Goal: Task Accomplishment & Management: Complete application form

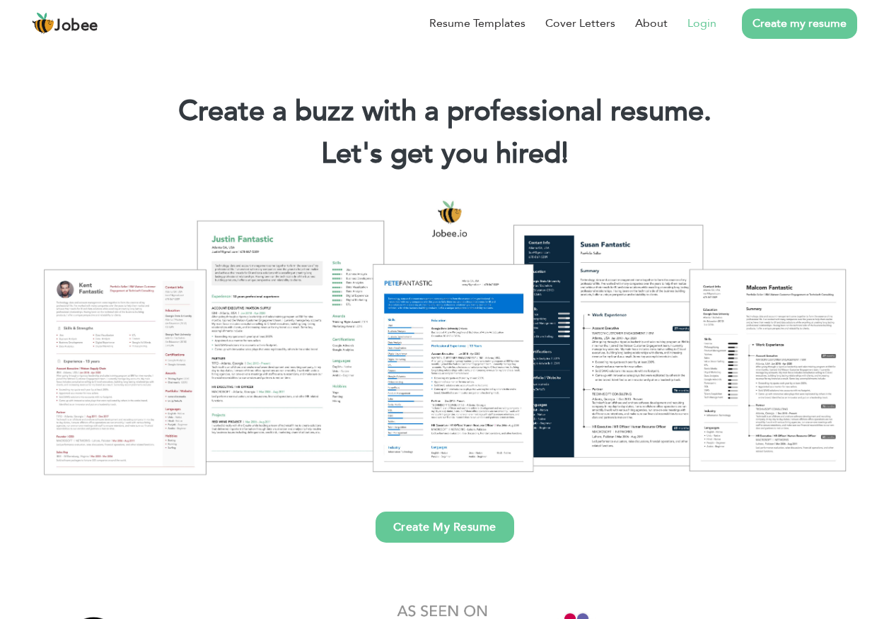
click at [701, 24] on link "Login" at bounding box center [701, 23] width 29 height 17
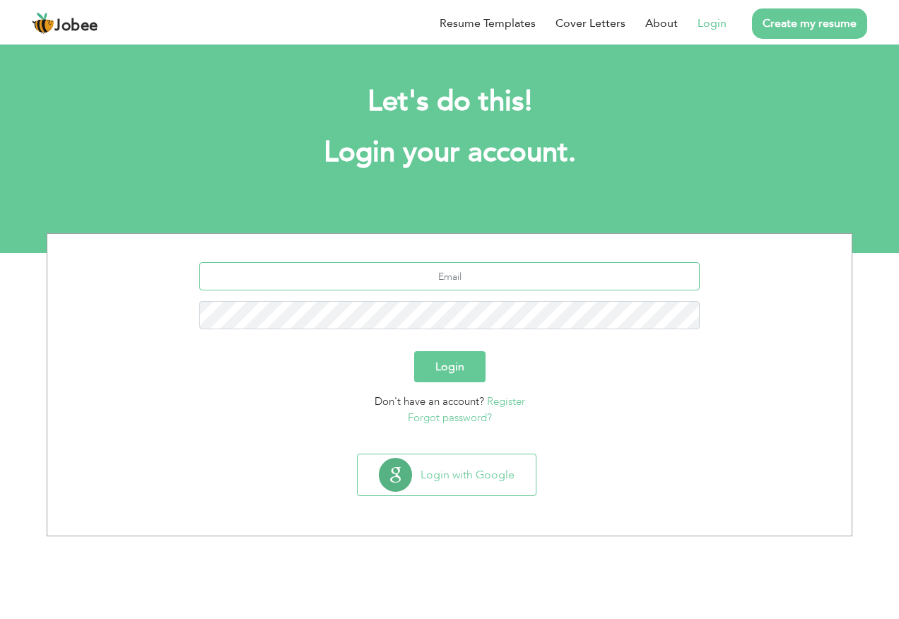
click at [452, 271] on input "text" at bounding box center [449, 276] width 501 height 28
type input "[EMAIL_ADDRESS][DOMAIN_NAME]"
click at [448, 365] on button "Login" at bounding box center [449, 366] width 71 height 31
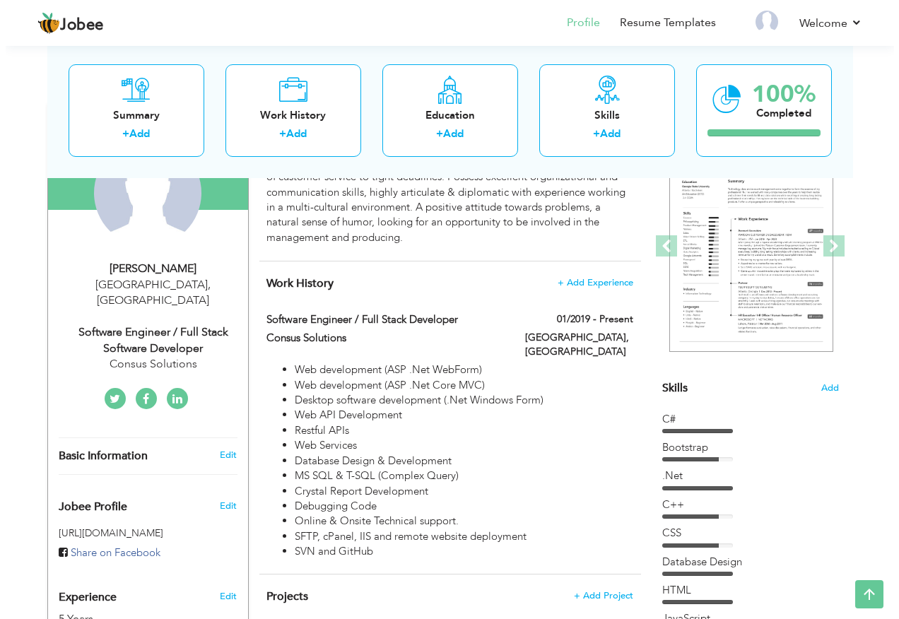
scroll to position [141, 0]
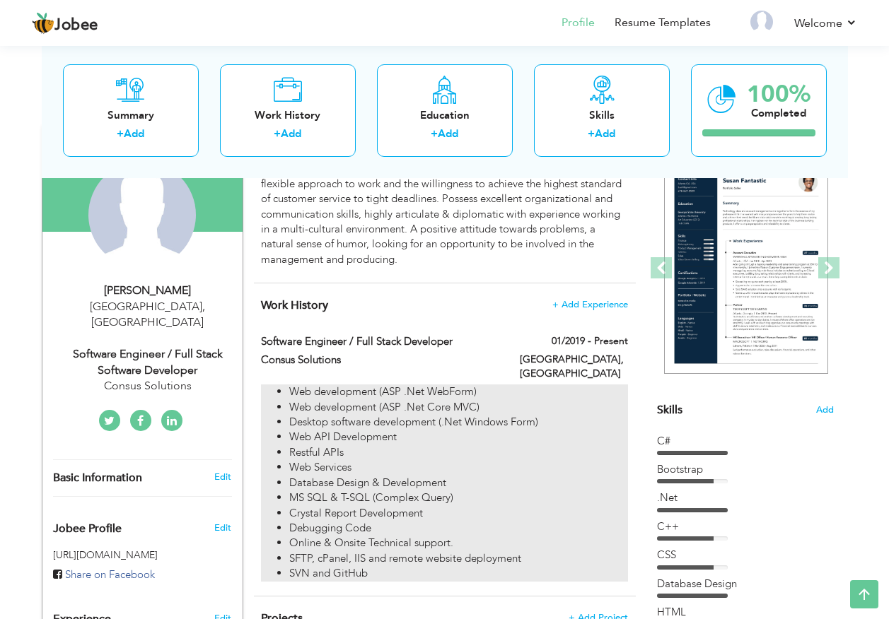
click at [347, 385] on li "Web development (ASP .Net WebForm)" at bounding box center [458, 392] width 338 height 15
type input "Software Engineer / Full Stack Developer"
type input "Consus Solutions"
type input "01/2019"
type input "[GEOGRAPHIC_DATA]"
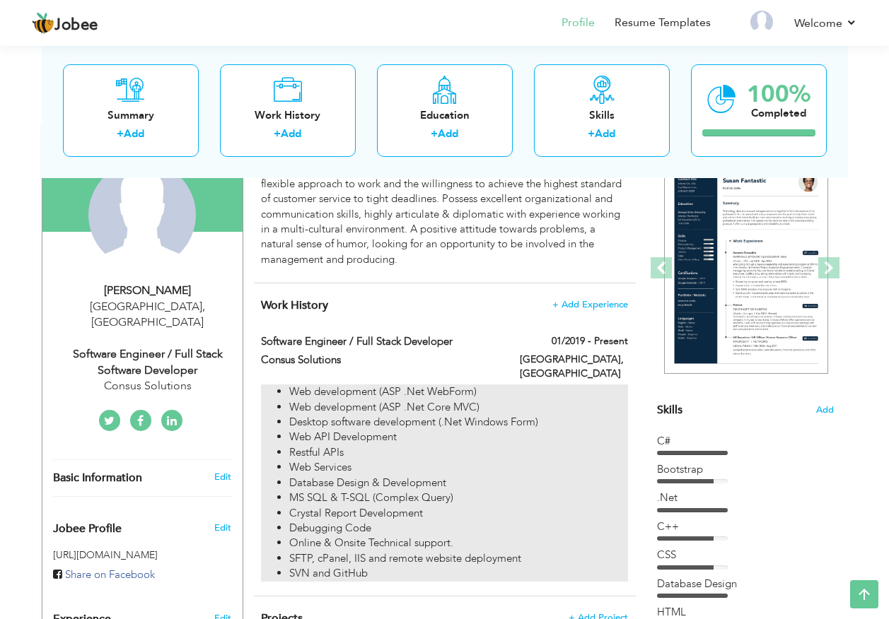
type input "[GEOGRAPHIC_DATA]"
checkbox input "true"
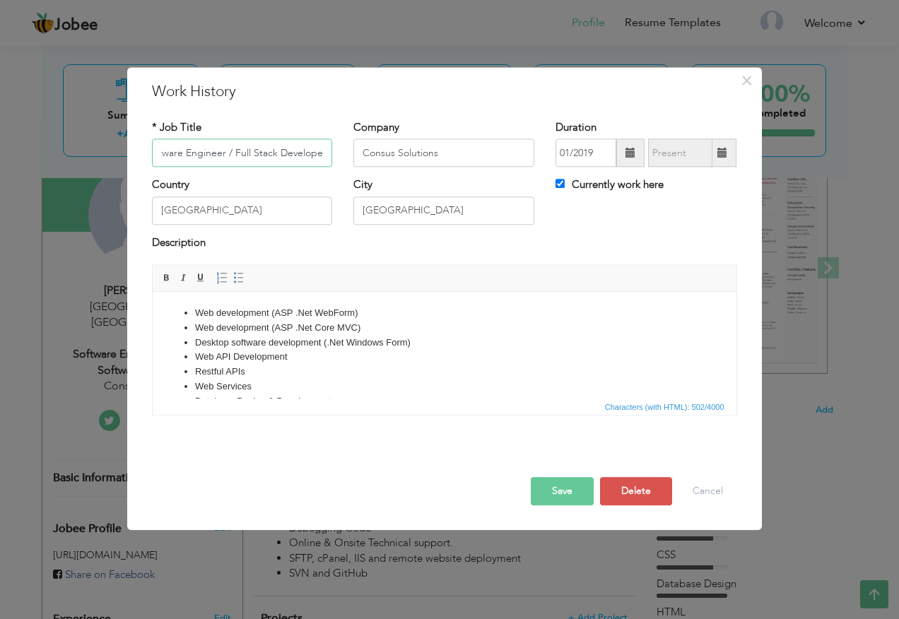
scroll to position [71, 0]
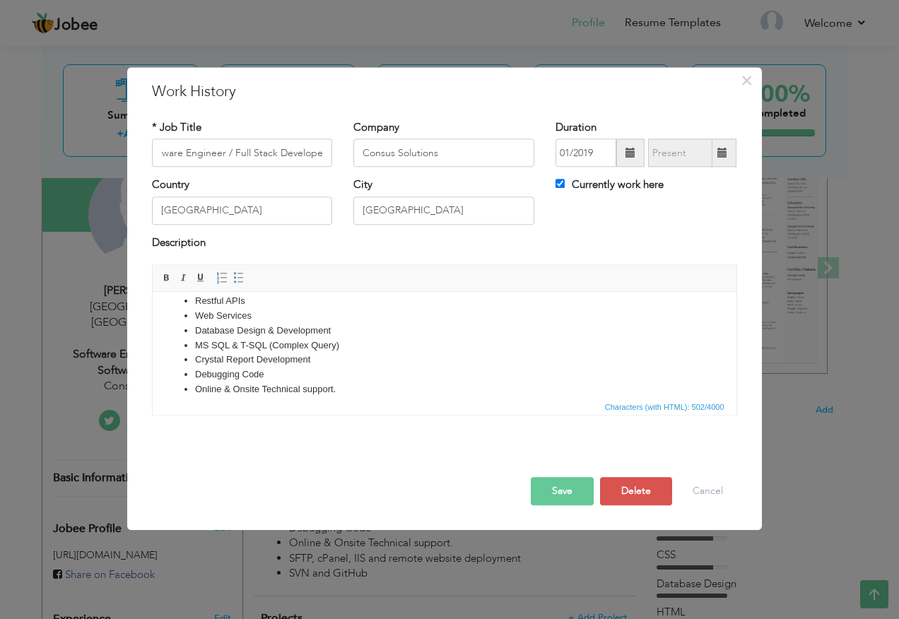
click at [267, 315] on li "Web Services" at bounding box center [443, 316] width 499 height 15
drag, startPoint x: 242, startPoint y: 329, endPoint x: 159, endPoint y: 329, distance: 82.7
click at [159, 329] on html "Web development (ASP .Net WebForm) Web development (ASP .Net Core MVC) Desktop …" at bounding box center [444, 338] width 584 height 234
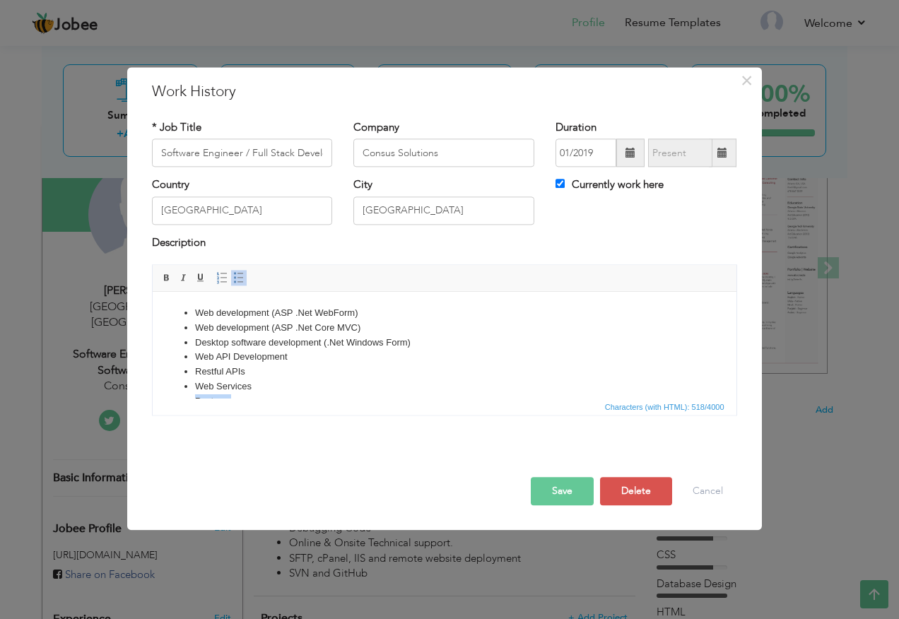
scroll to position [71, 0]
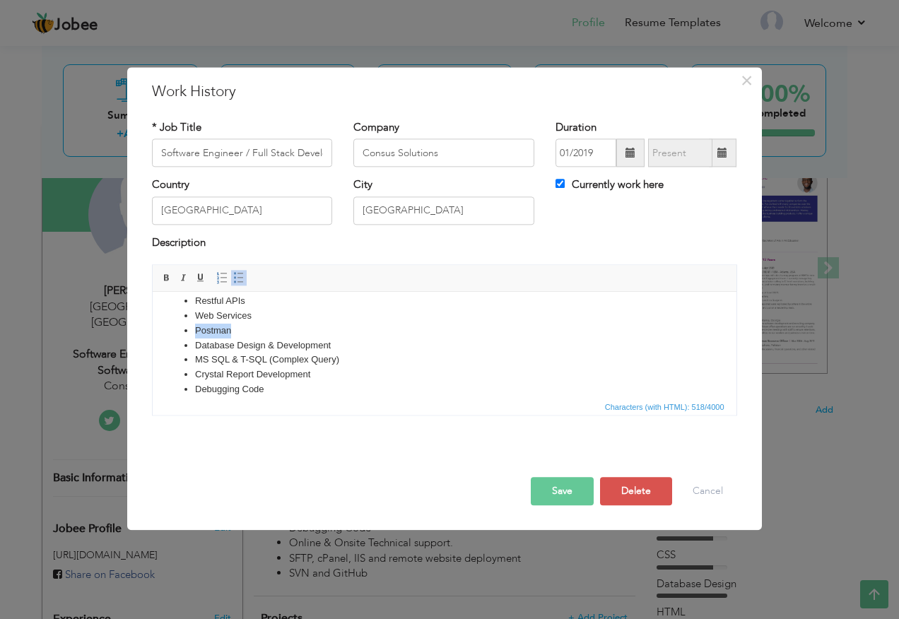
click at [281, 327] on li "Postman" at bounding box center [443, 331] width 499 height 15
click at [548, 492] on button "Save" at bounding box center [562, 492] width 63 height 28
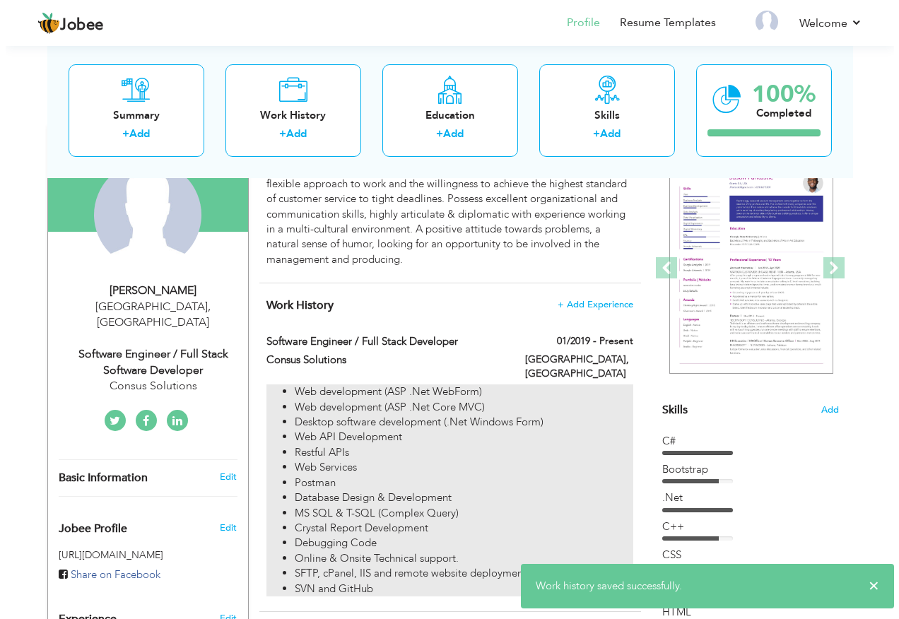
scroll to position [353, 0]
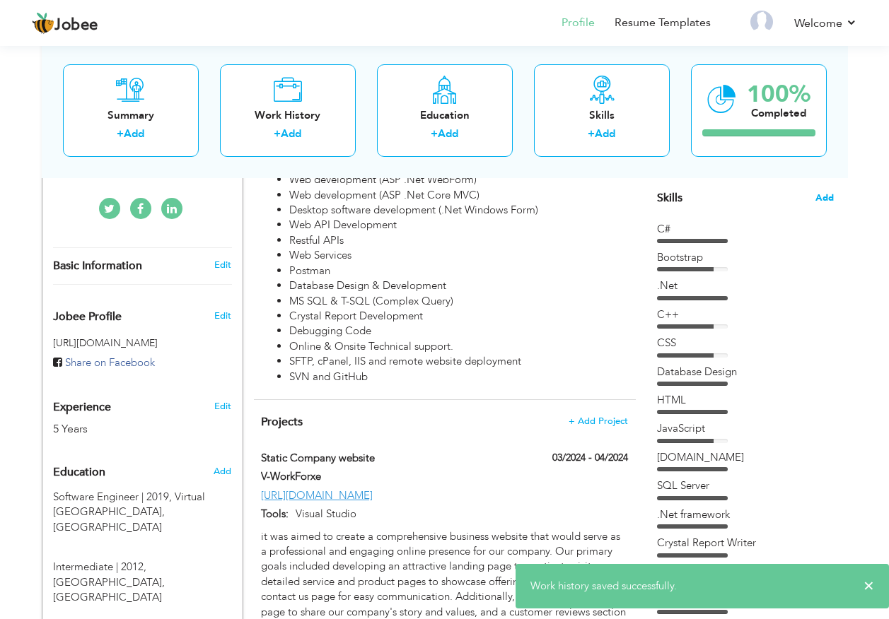
click at [824, 198] on span "Add" at bounding box center [824, 198] width 18 height 13
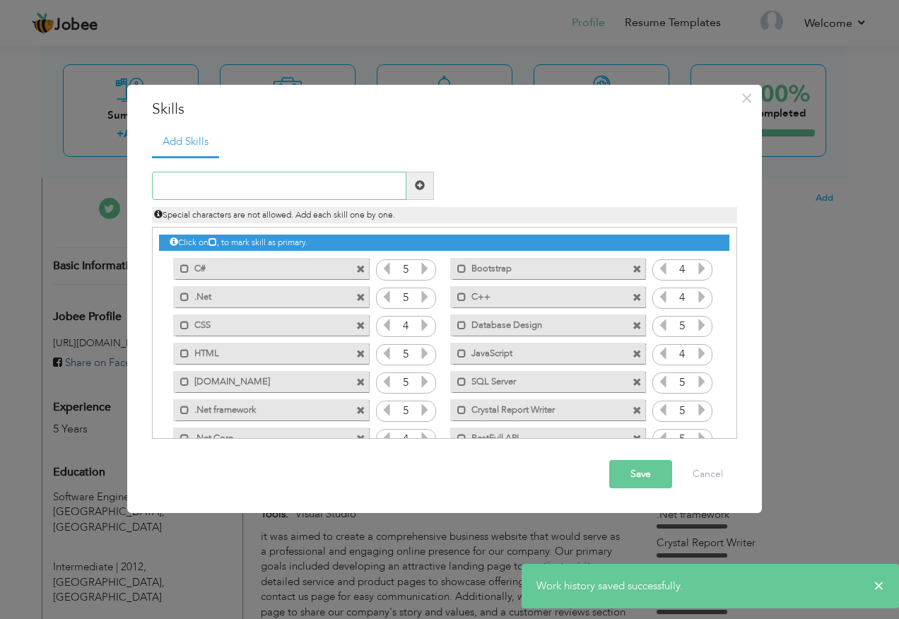
scroll to position [60, 0]
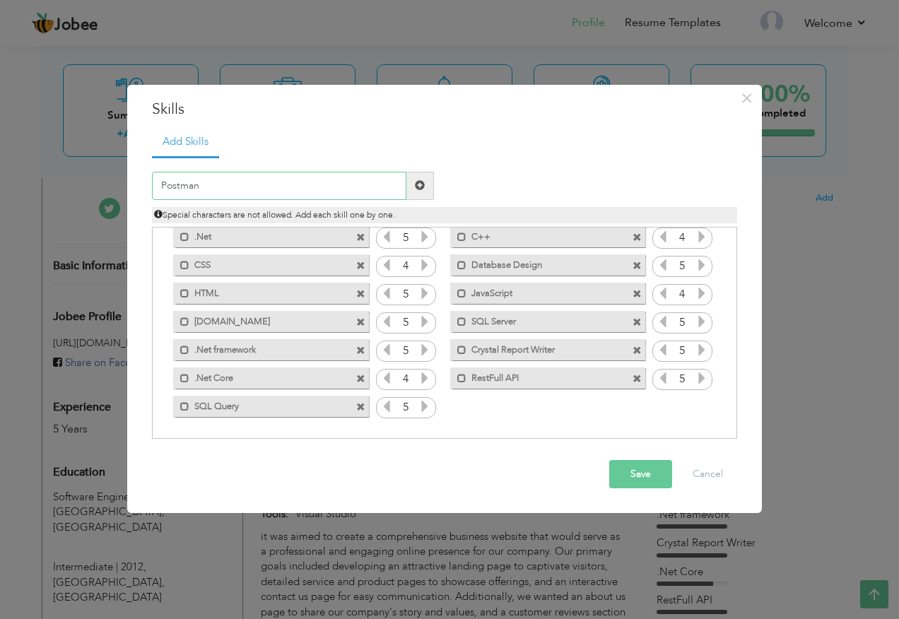
type input "Postman"
click at [419, 186] on span at bounding box center [420, 185] width 10 height 10
click at [696, 405] on icon at bounding box center [702, 406] width 13 height 13
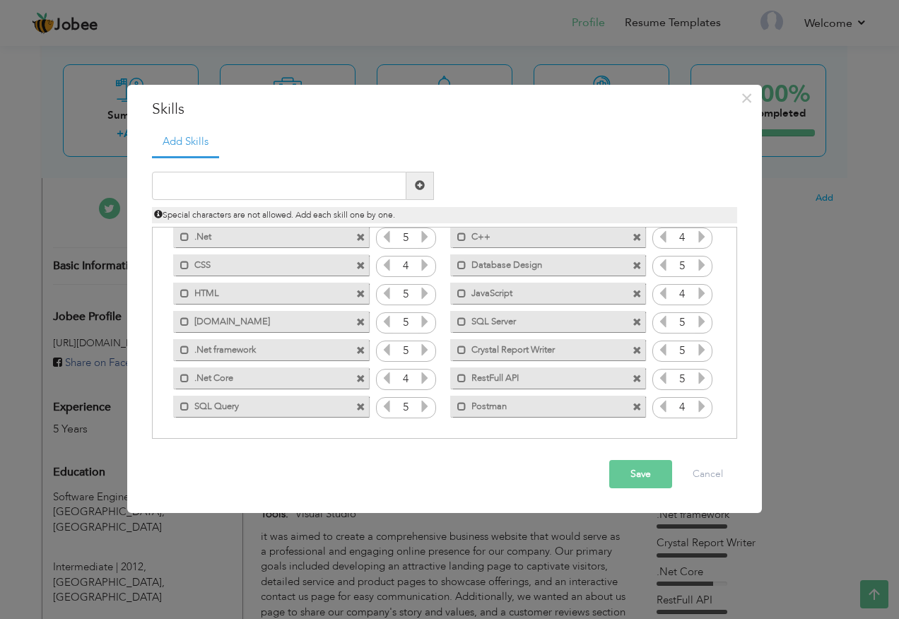
click at [696, 405] on icon at bounding box center [702, 406] width 13 height 13
click at [641, 484] on button "Save" at bounding box center [640, 474] width 63 height 28
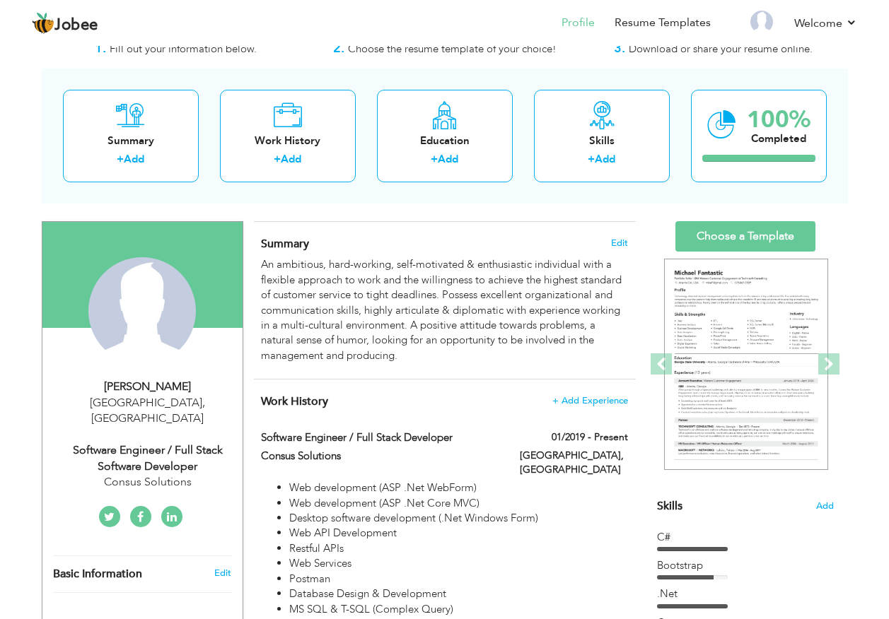
scroll to position [71, 0]
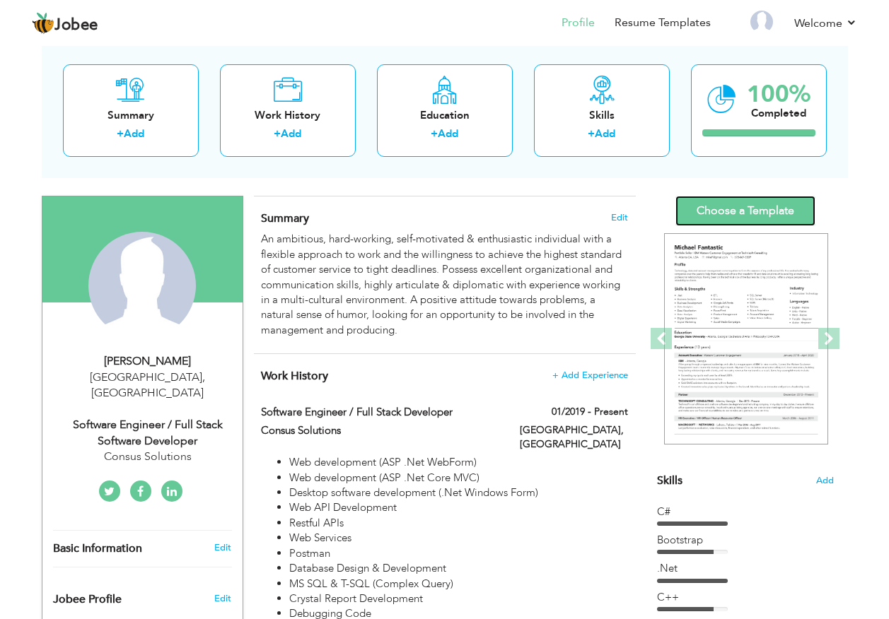
click at [755, 212] on link "Choose a Template" at bounding box center [745, 211] width 140 height 30
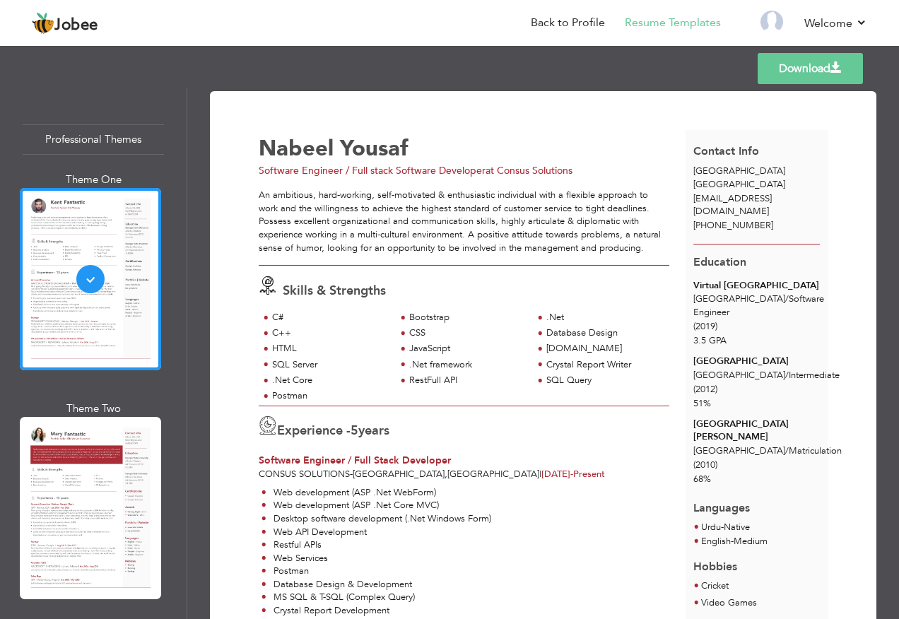
click at [809, 74] on link "Download" at bounding box center [810, 68] width 105 height 31
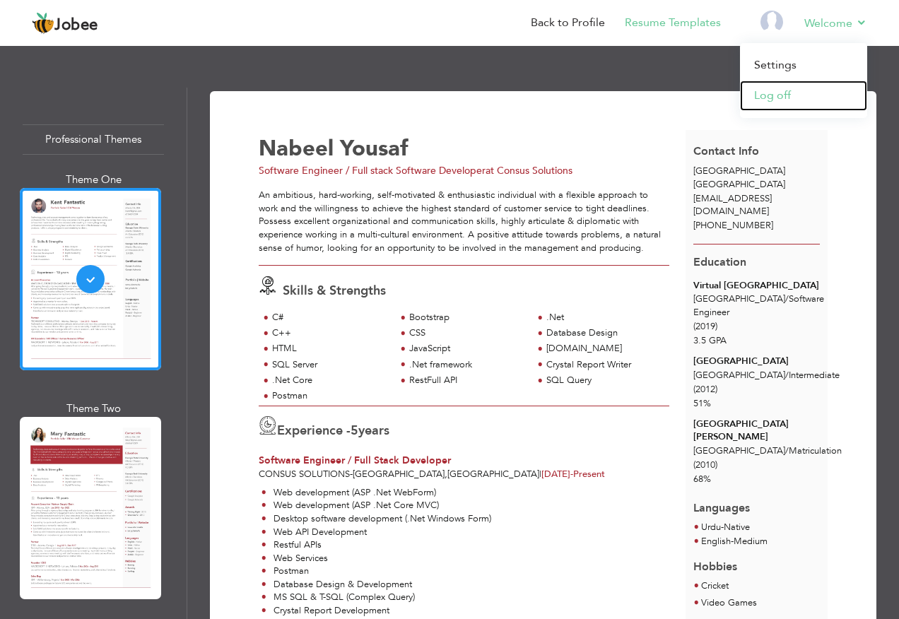
click at [785, 90] on link "Log off" at bounding box center [803, 96] width 127 height 30
